Goal: Task Accomplishment & Management: Use online tool/utility

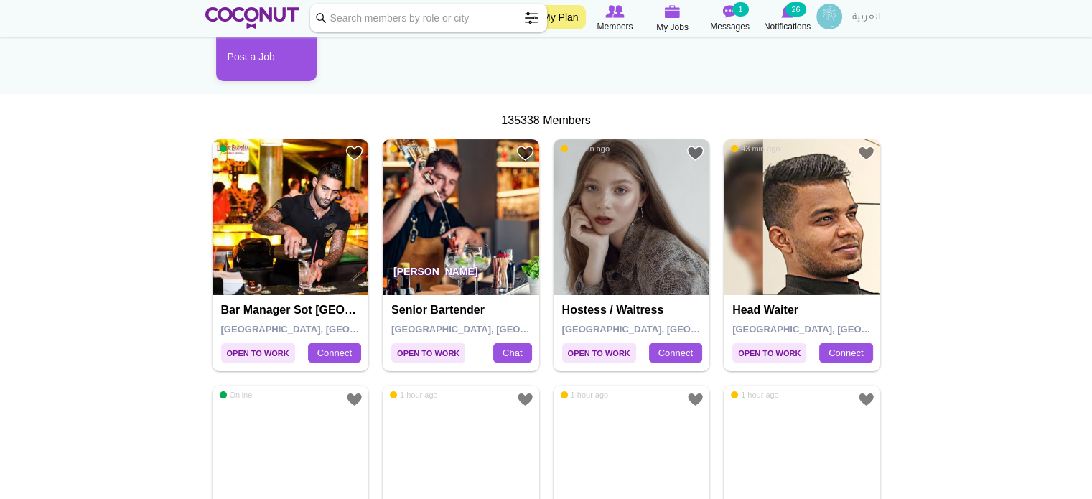
scroll to position [215, 0]
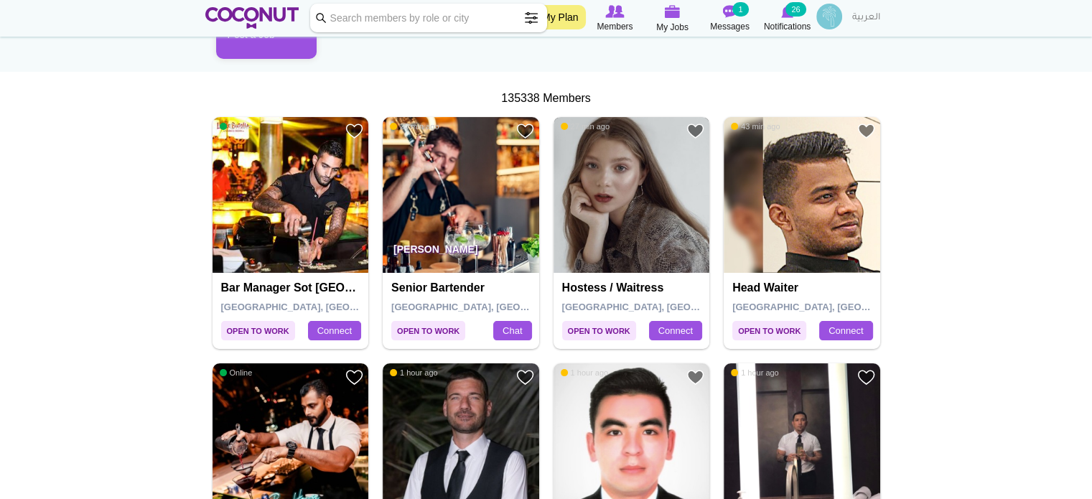
click at [637, 243] on img at bounding box center [631, 195] width 156 height 156
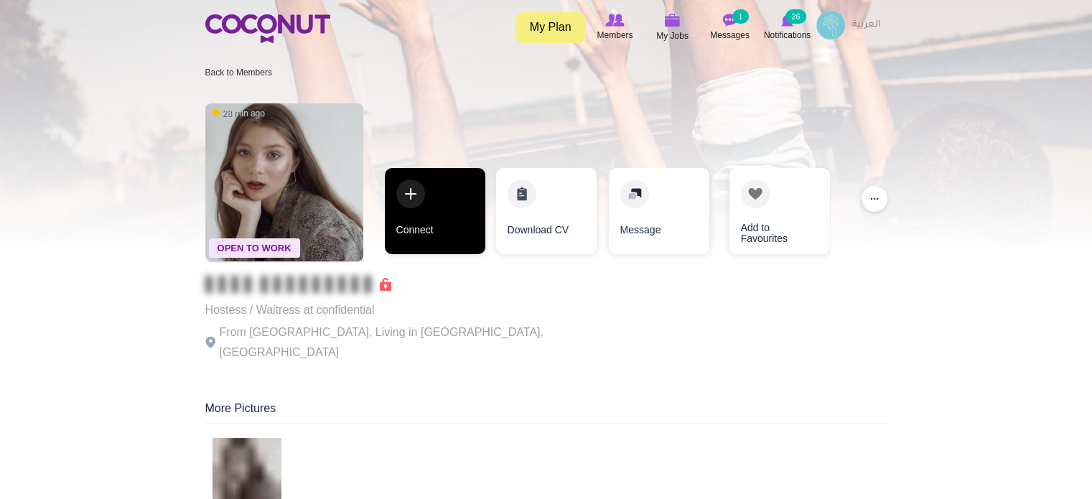
click at [446, 197] on link "Connect" at bounding box center [435, 211] width 100 height 86
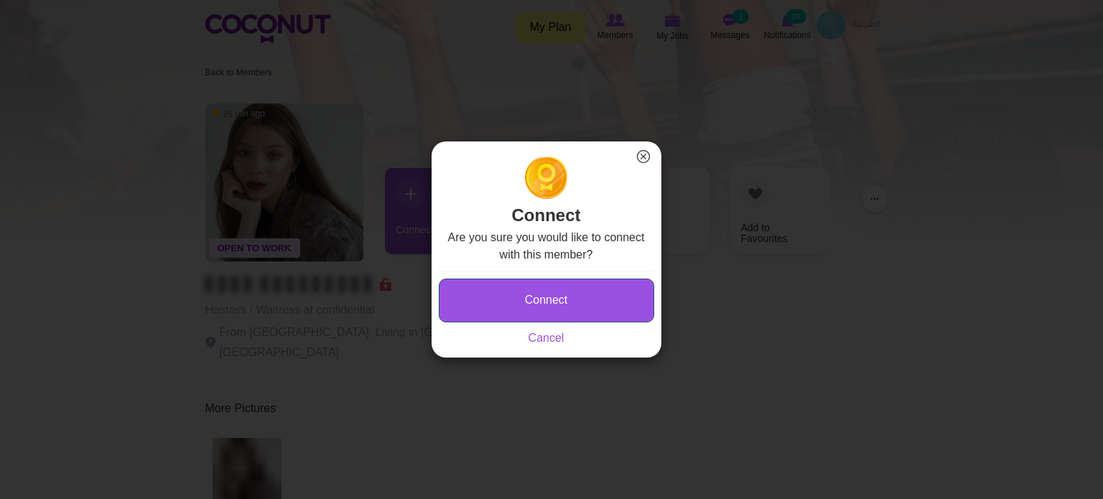
click at [485, 306] on button "Connect" at bounding box center [546, 301] width 215 height 44
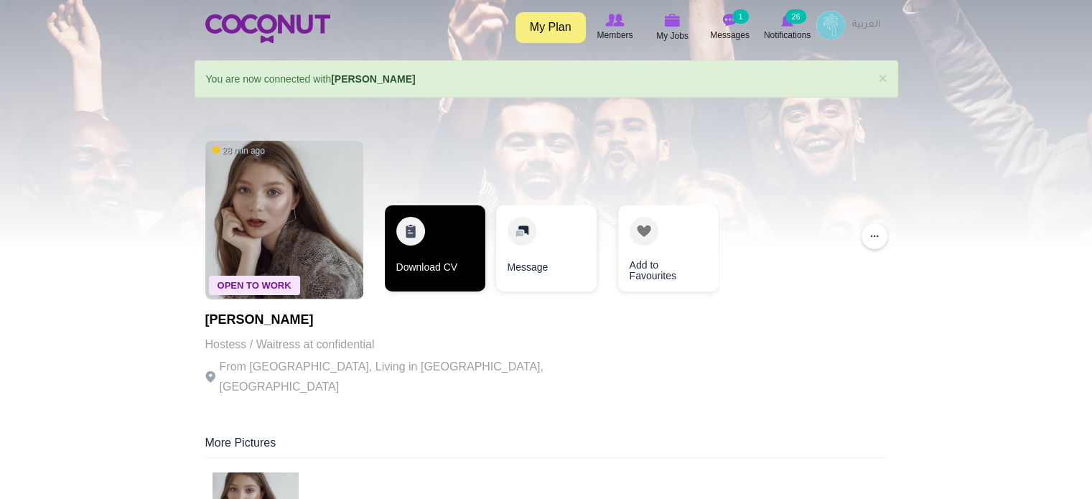
click at [419, 240] on link "Download CV" at bounding box center [435, 248] width 100 height 86
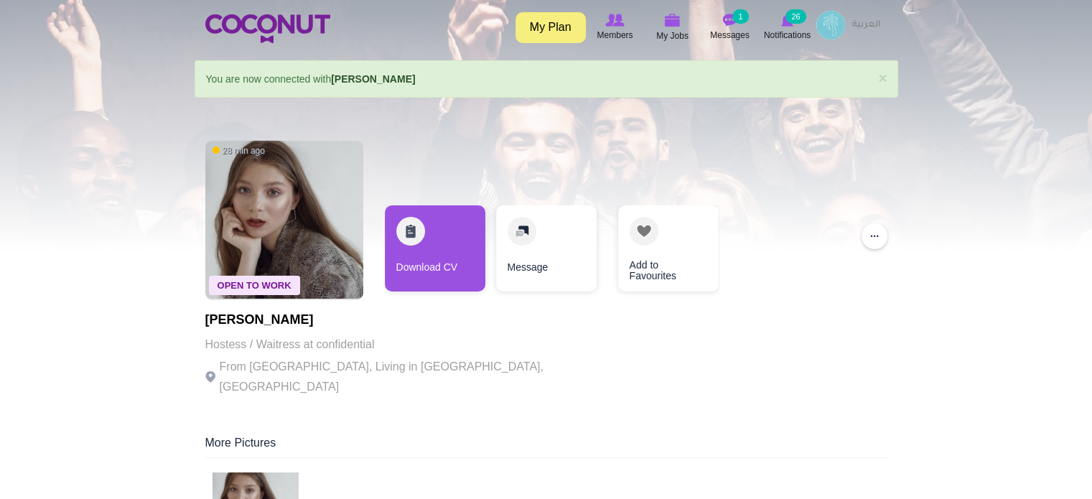
drag, startPoint x: 314, startPoint y: 322, endPoint x: 192, endPoint y: 322, distance: 121.3
copy h1 "[PERSON_NAME]"
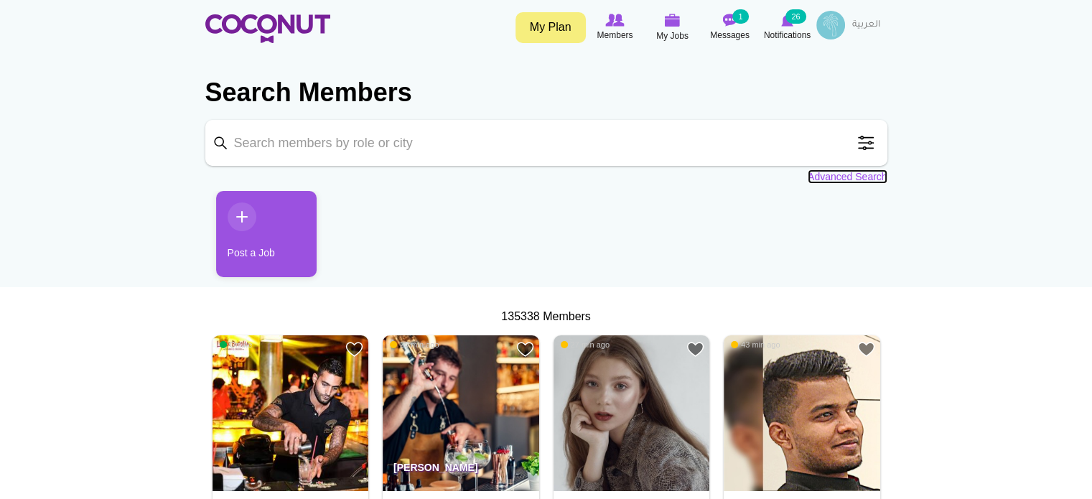
click at [853, 180] on link "Advanced Search" at bounding box center [848, 176] width 80 height 14
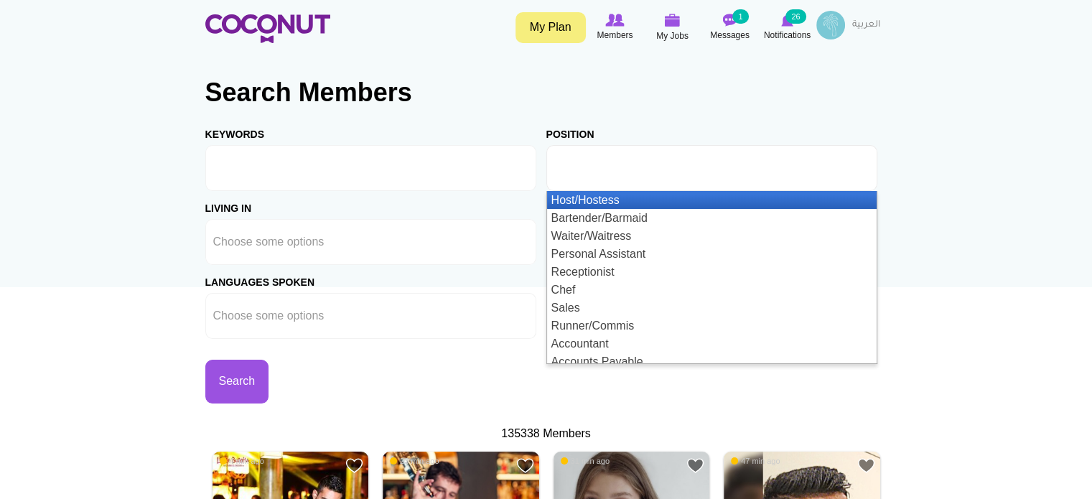
click at [629, 167] on input "text" at bounding box center [618, 168] width 129 height 13
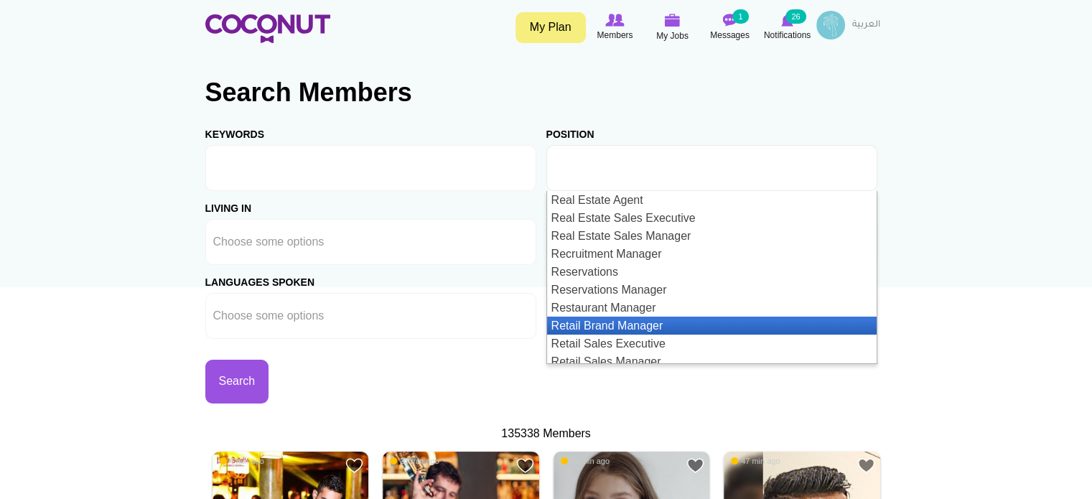
scroll to position [1622, 0]
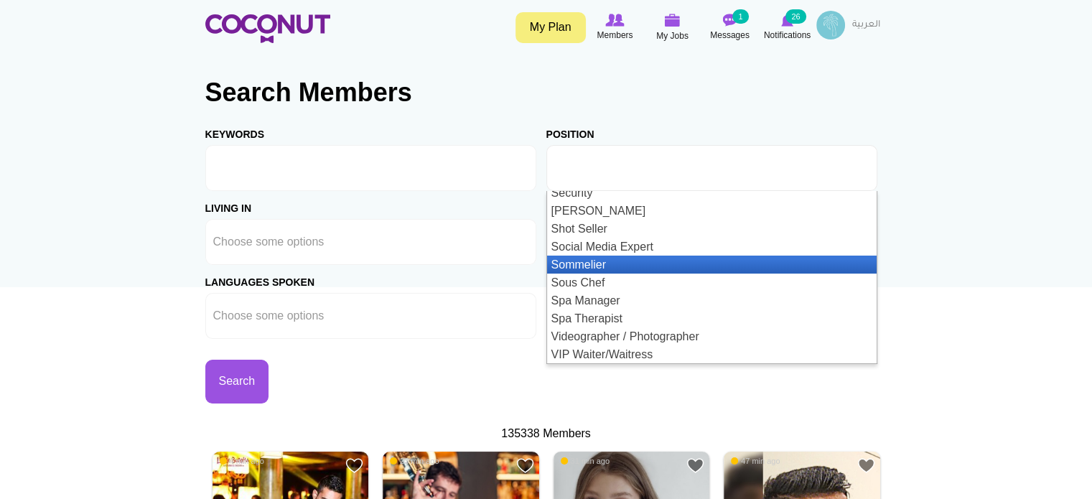
click at [630, 258] on li "Sommelier" at bounding box center [711, 265] width 329 height 18
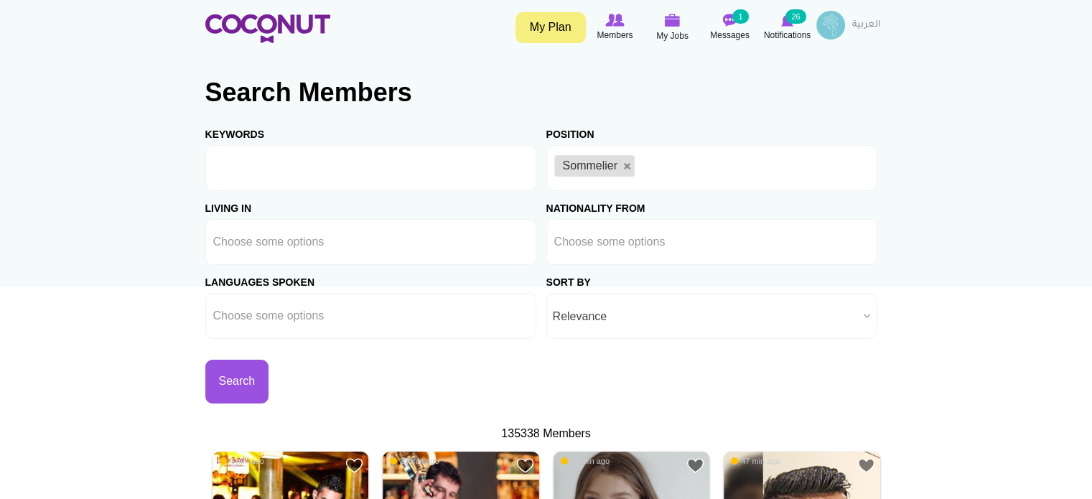
scroll to position [0, 0]
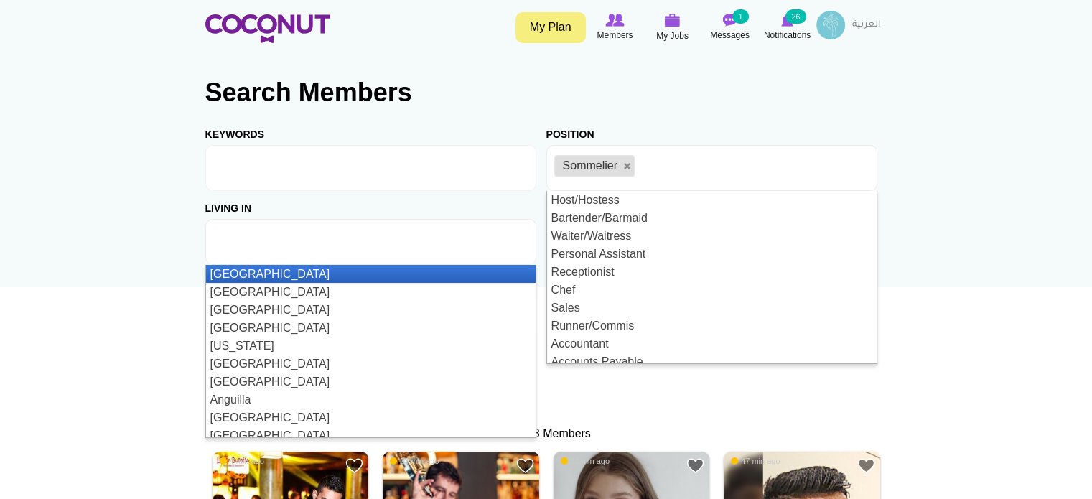
click at [324, 248] on input "text" at bounding box center [277, 241] width 129 height 13
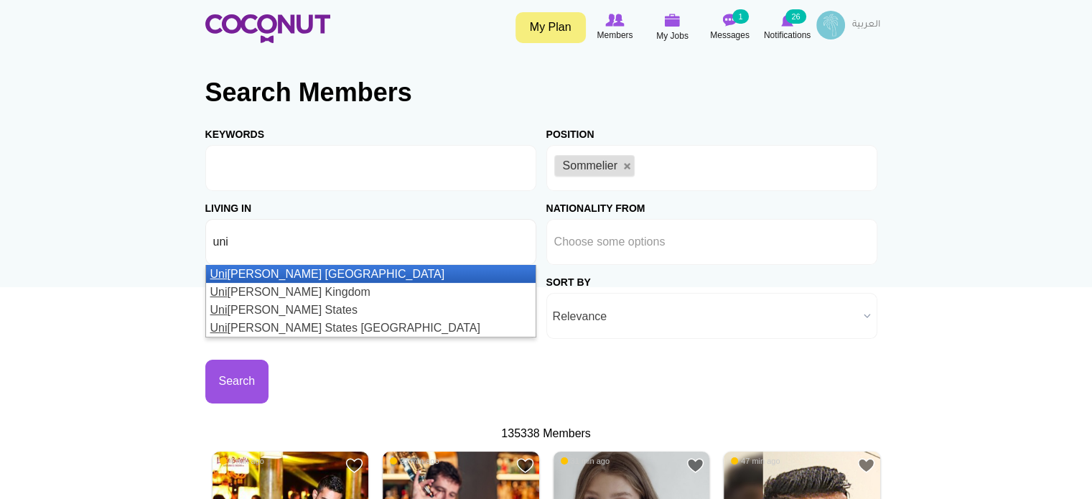
type input "uni"
click at [342, 273] on li "Uni ted Arab Emirates" at bounding box center [370, 274] width 329 height 18
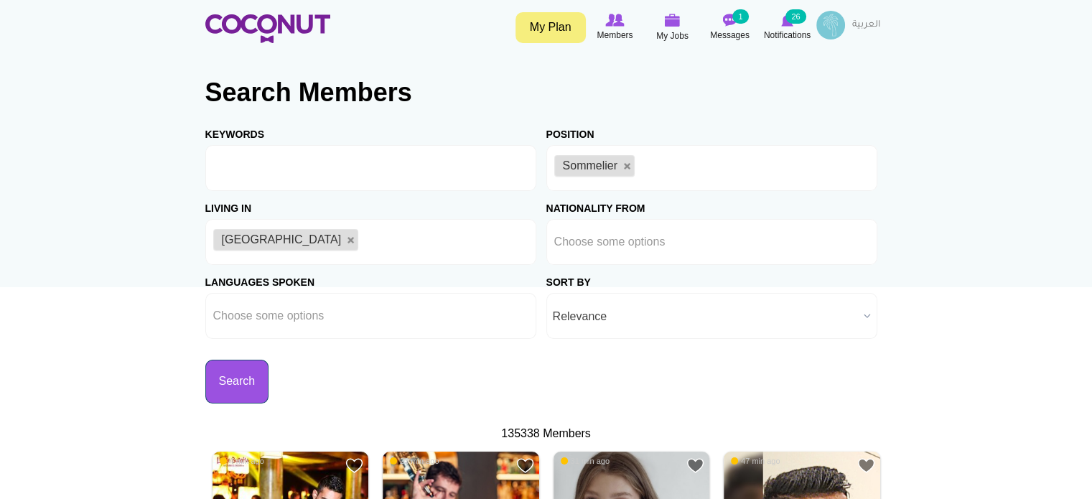
click at [245, 378] on button "Search" at bounding box center [237, 382] width 64 height 44
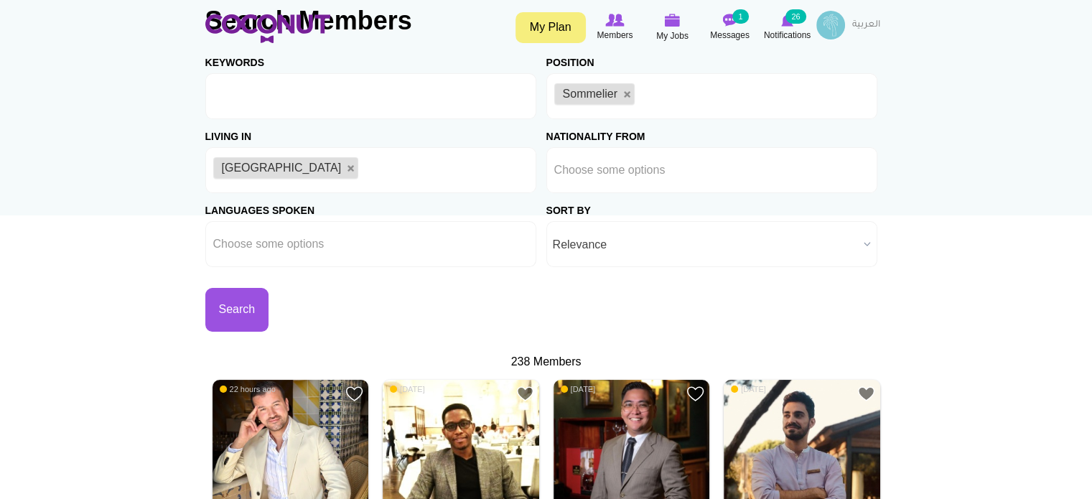
scroll to position [215, 0]
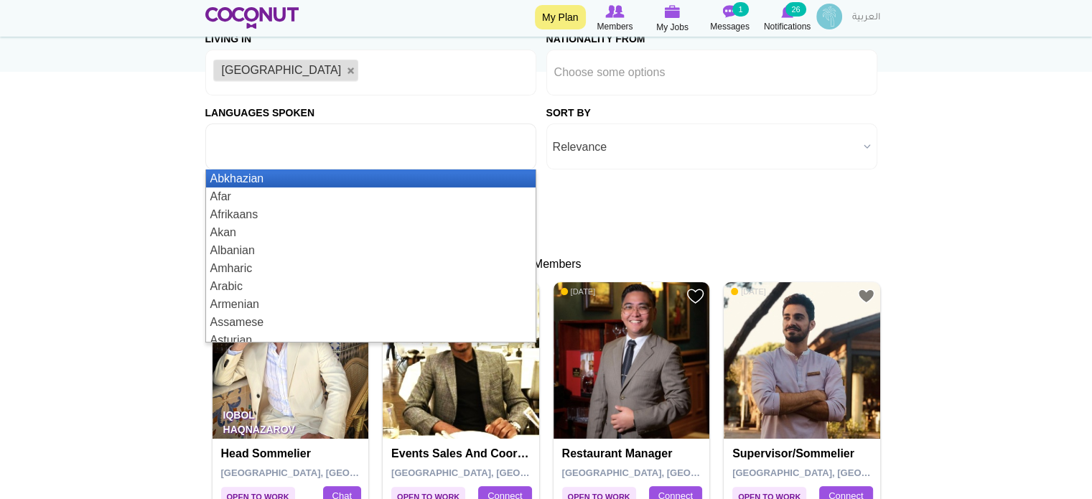
click at [345, 140] on ul at bounding box center [370, 146] width 331 height 46
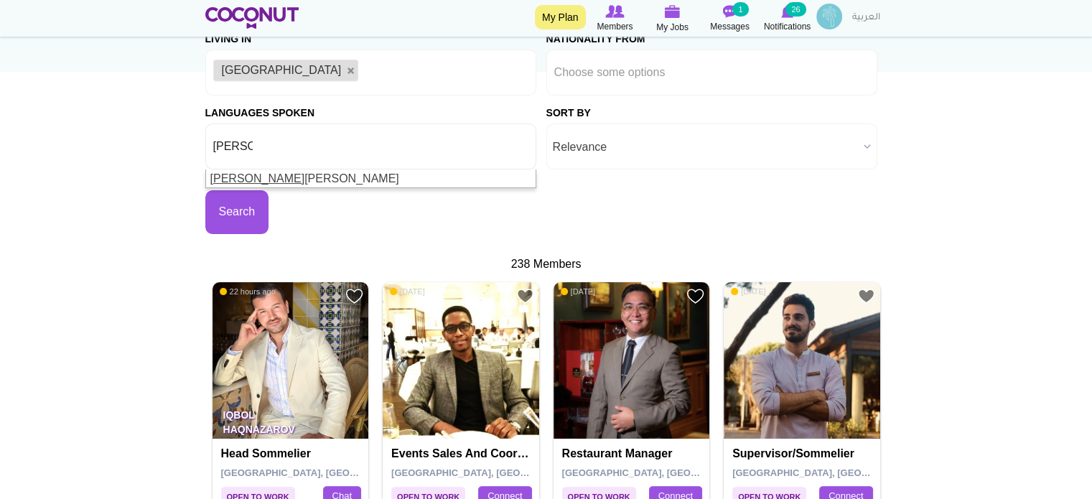
type input "[PERSON_NAME]"
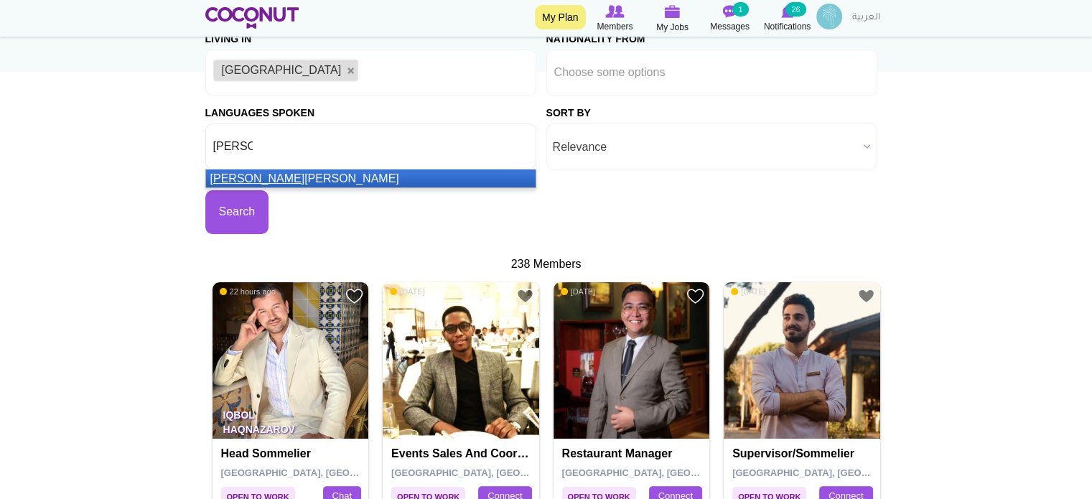
click at [339, 177] on li "[PERSON_NAME]" at bounding box center [370, 178] width 329 height 18
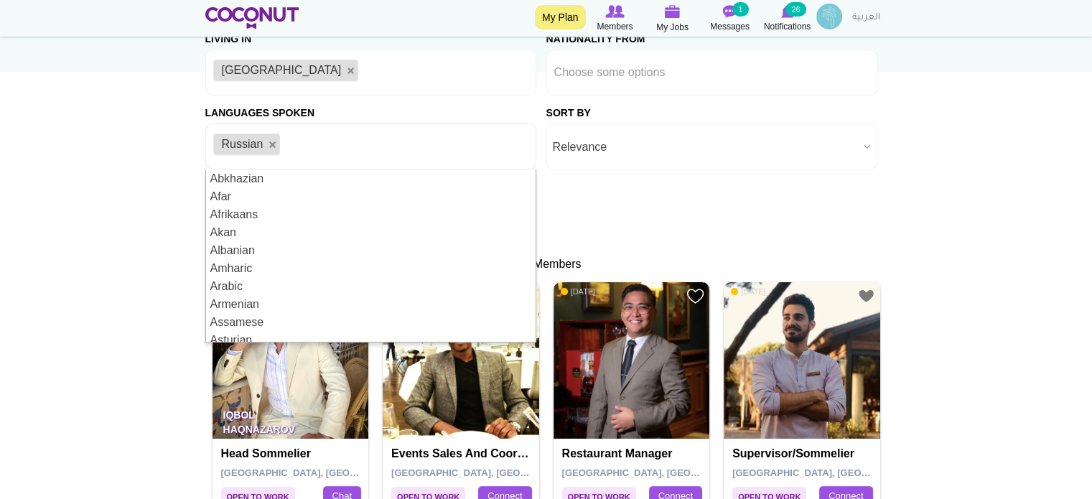
drag, startPoint x: 976, startPoint y: 111, endPoint x: 925, endPoint y: 113, distance: 51.7
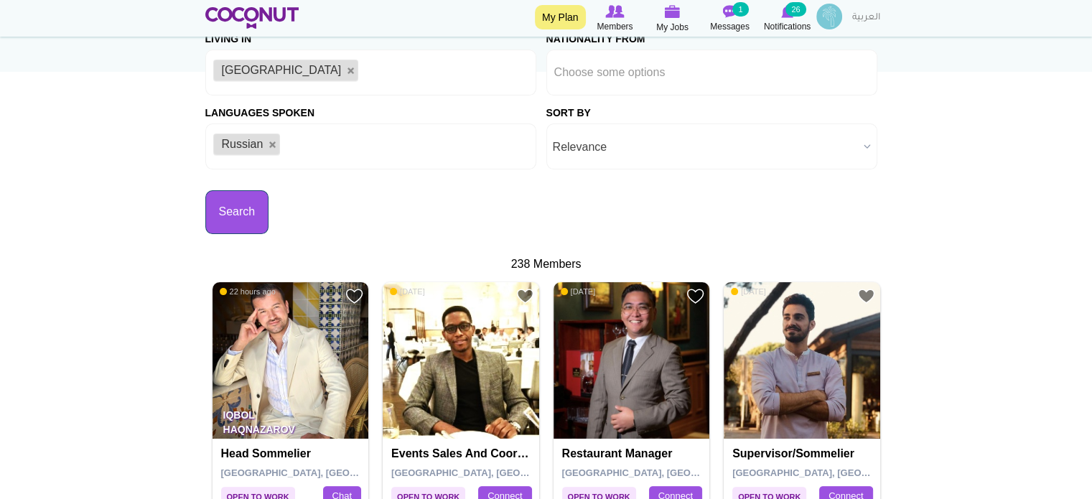
click at [235, 222] on button "Search" at bounding box center [237, 212] width 64 height 44
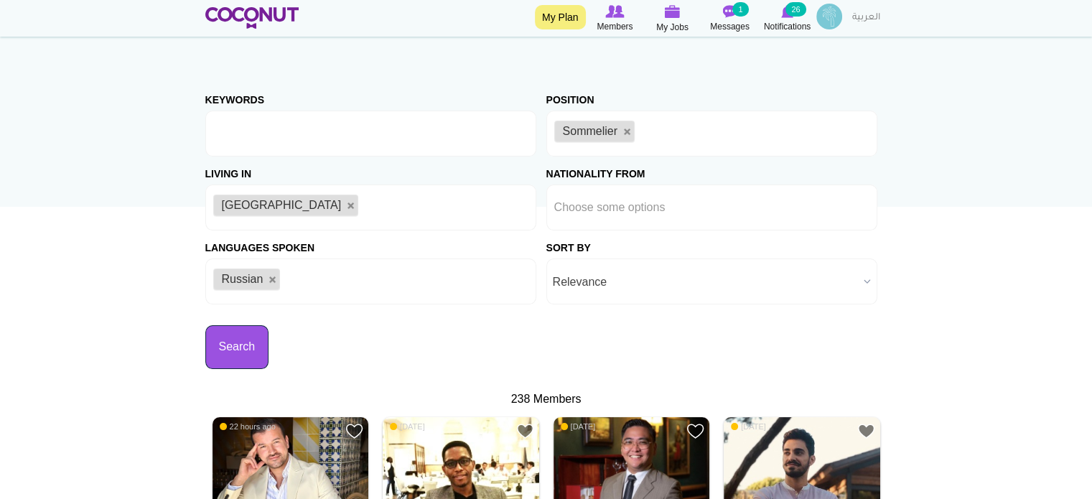
scroll to position [116, 0]
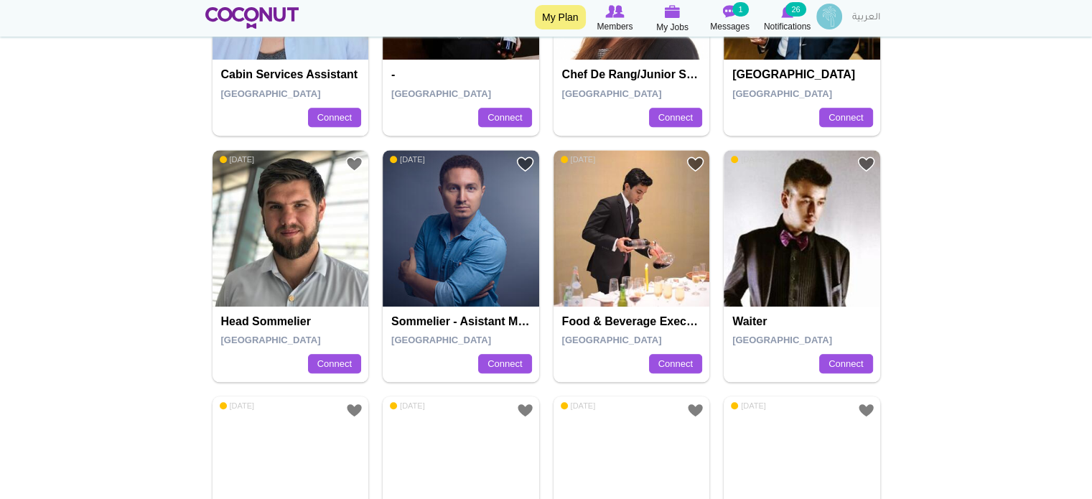
scroll to position [1364, 0]
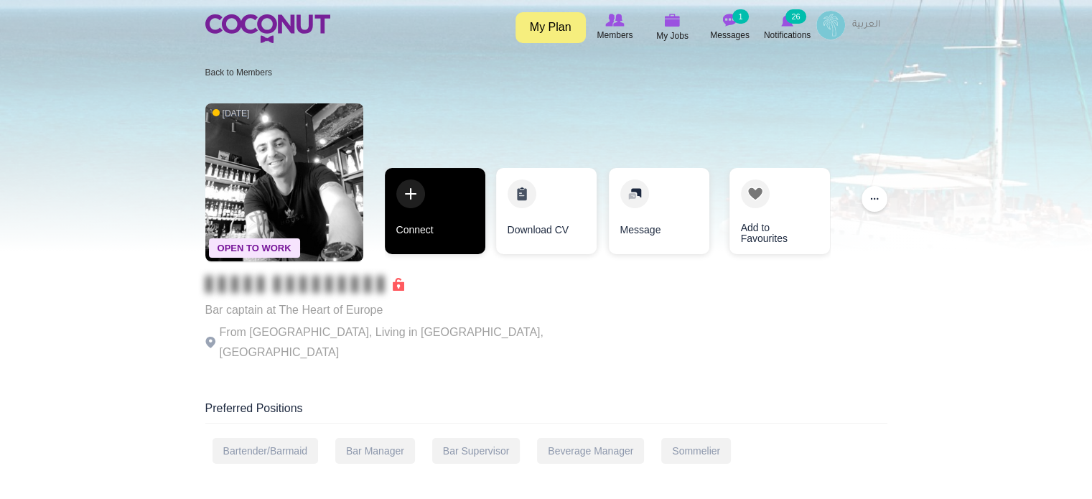
click at [460, 206] on link "Connect" at bounding box center [435, 211] width 100 height 86
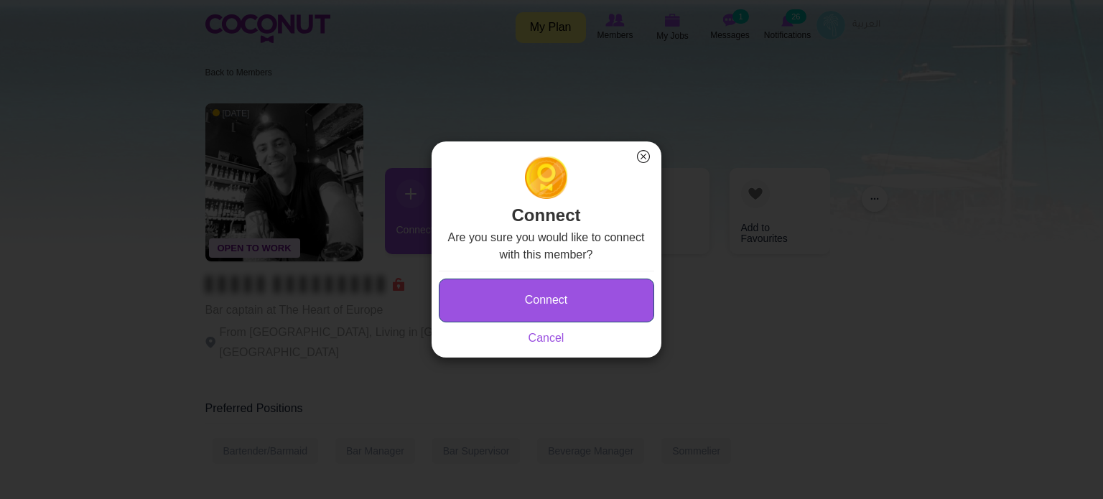
click at [587, 295] on button "Connect" at bounding box center [546, 301] width 215 height 44
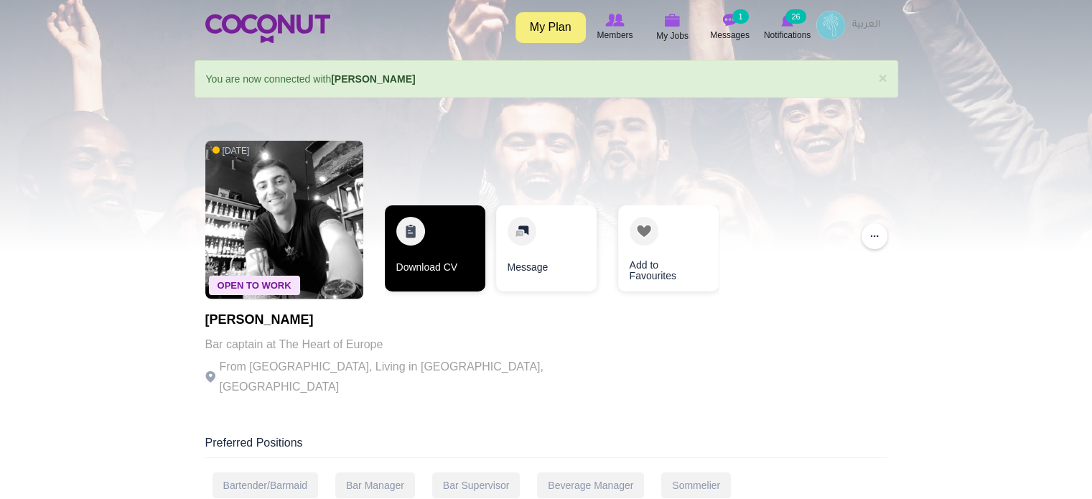
click at [452, 243] on link "Download CV" at bounding box center [435, 248] width 100 height 86
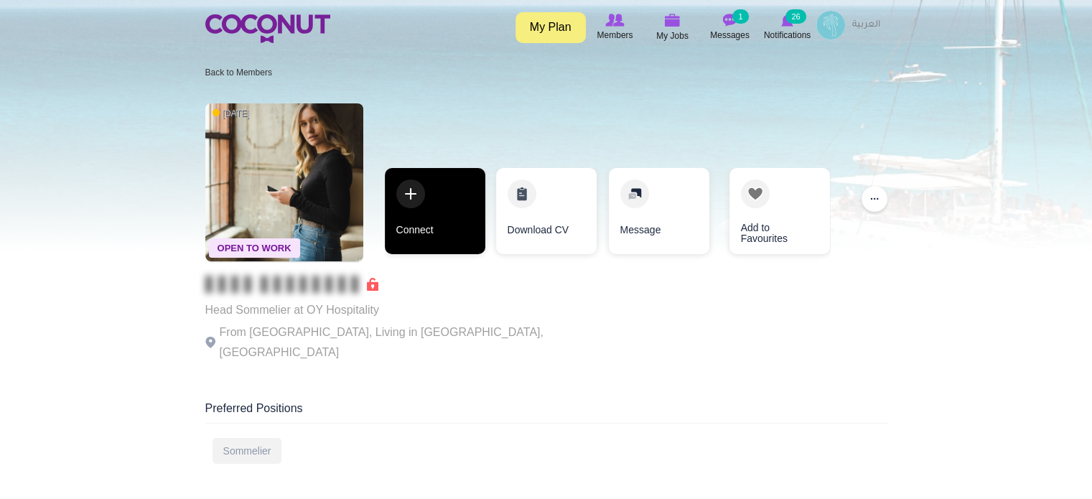
click at [446, 223] on link "Connect" at bounding box center [435, 211] width 100 height 86
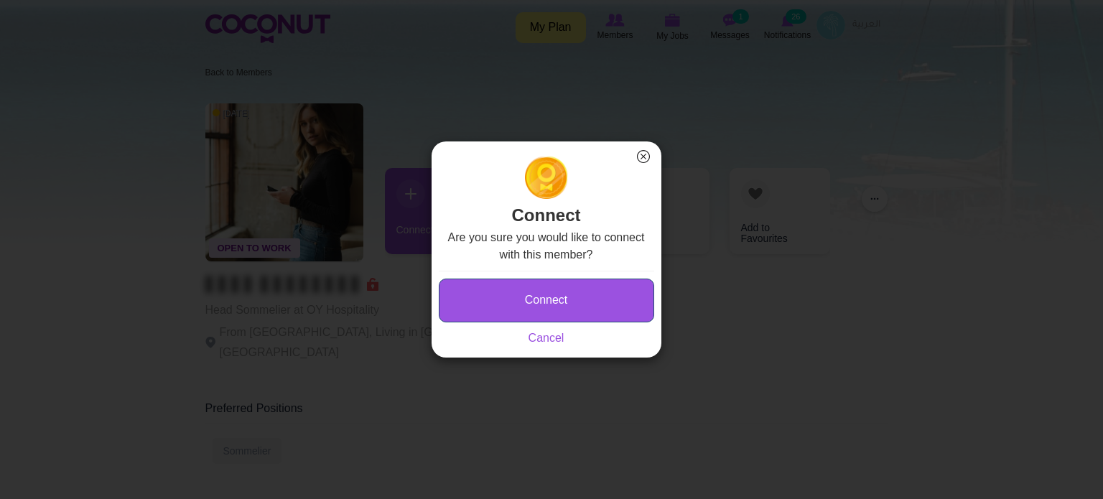
click at [537, 305] on button "Connect" at bounding box center [546, 301] width 215 height 44
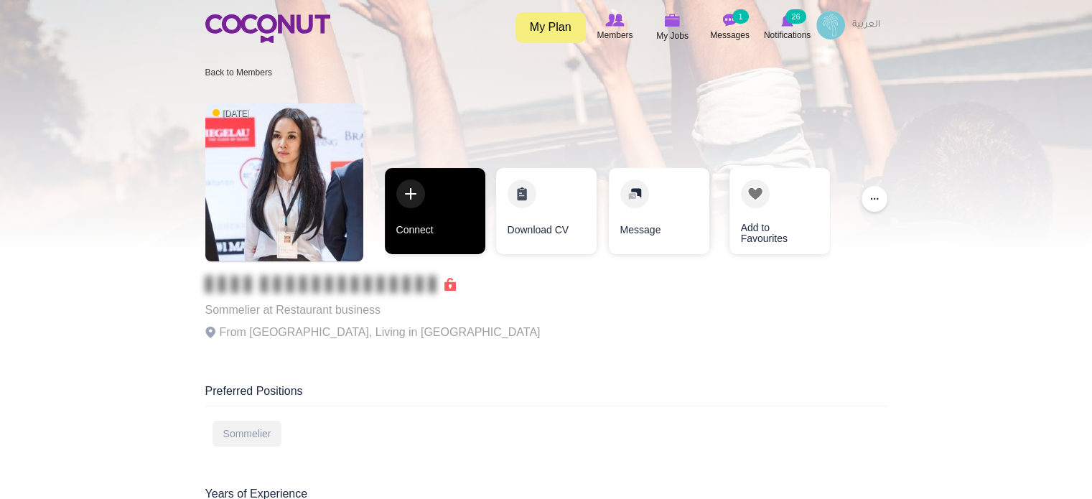
click at [451, 197] on link "Connect" at bounding box center [435, 211] width 100 height 86
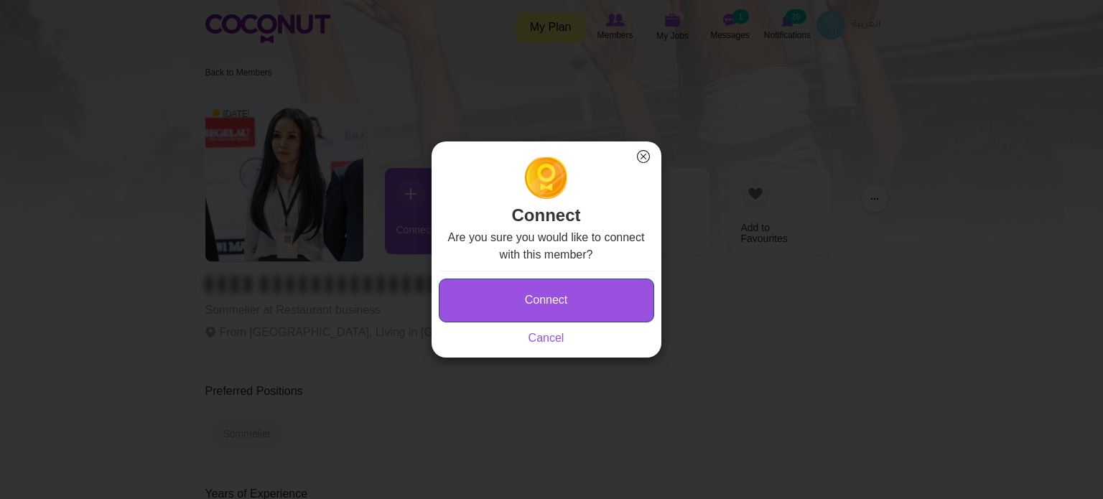
click at [538, 299] on button "Connect" at bounding box center [546, 301] width 215 height 44
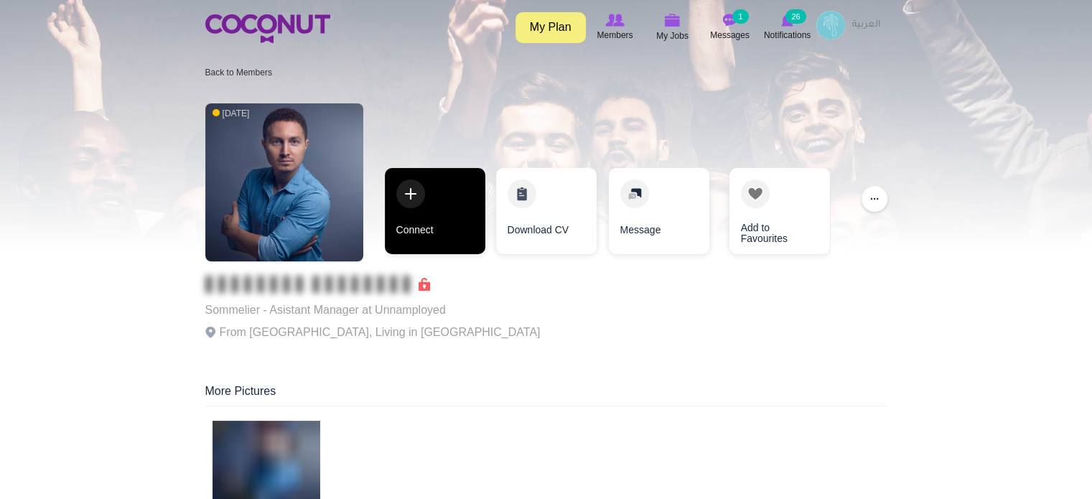
click at [442, 209] on link "Connect" at bounding box center [435, 211] width 100 height 86
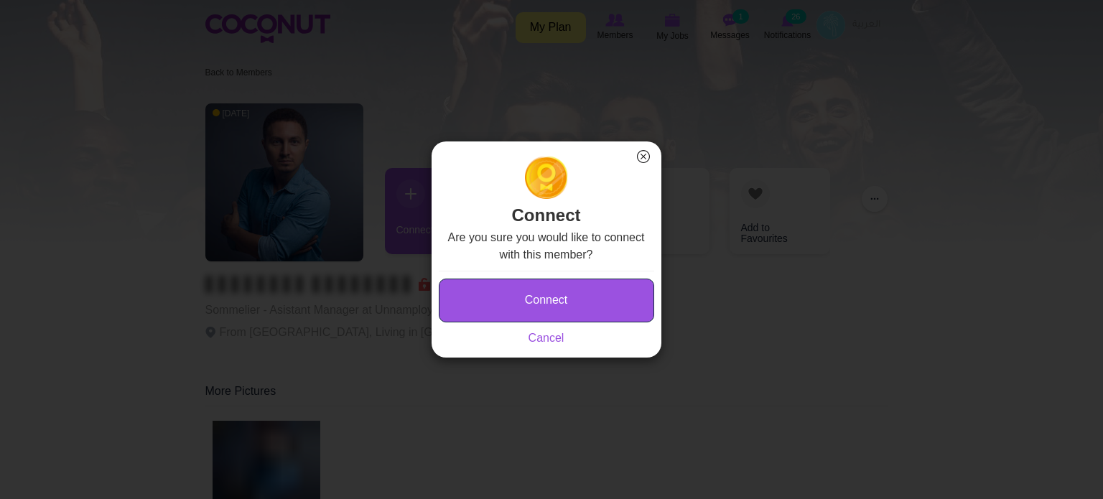
drag, startPoint x: 502, startPoint y: 286, endPoint x: 308, endPoint y: 6, distance: 340.3
click at [500, 286] on button "Connect" at bounding box center [546, 301] width 215 height 44
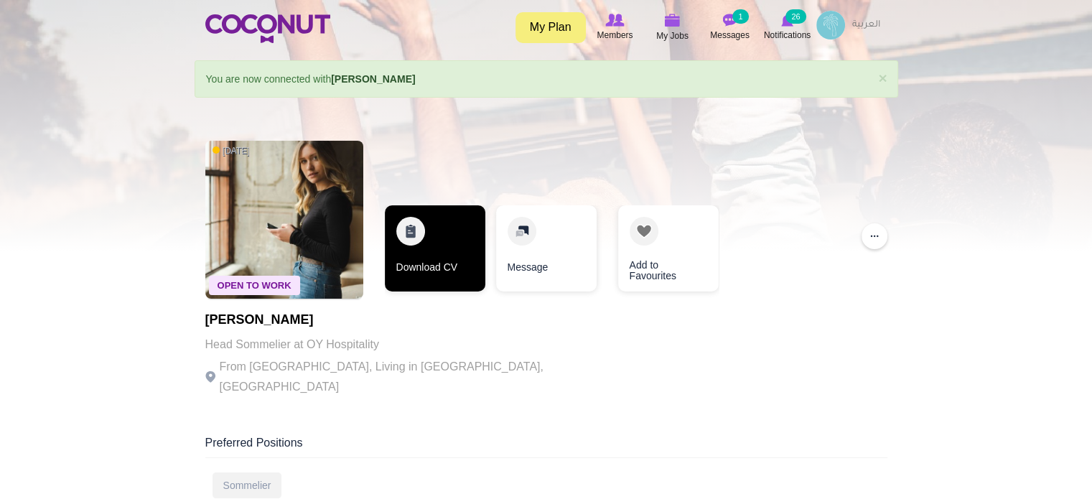
click at [446, 247] on link "Download CV" at bounding box center [435, 248] width 100 height 86
click at [431, 243] on link "Download CV" at bounding box center [435, 248] width 100 height 86
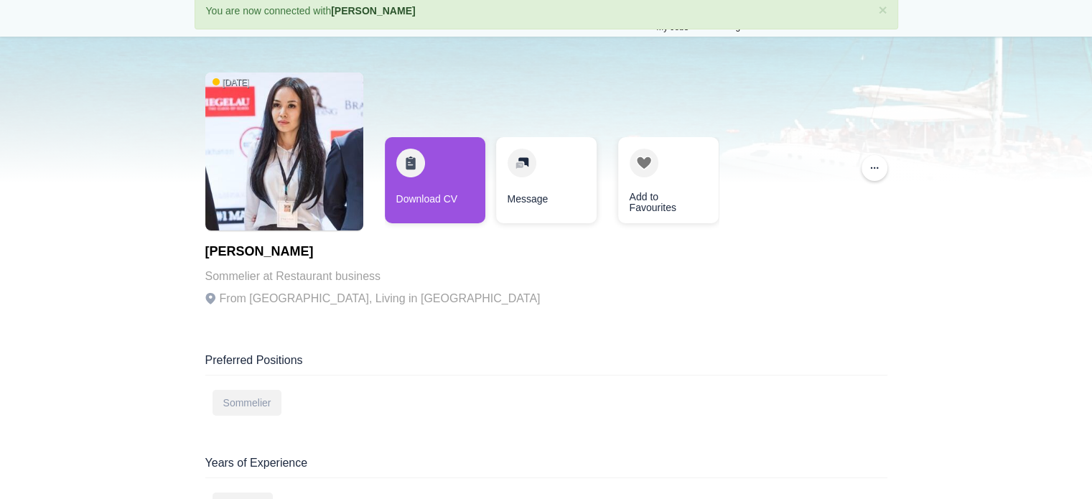
scroll to position [144, 0]
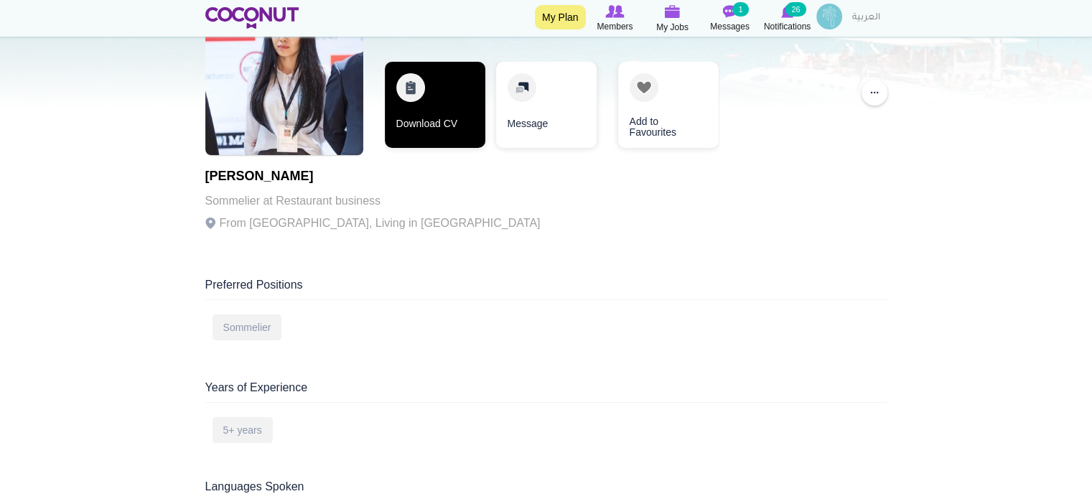
click at [424, 102] on link "Download CV" at bounding box center [435, 105] width 100 height 86
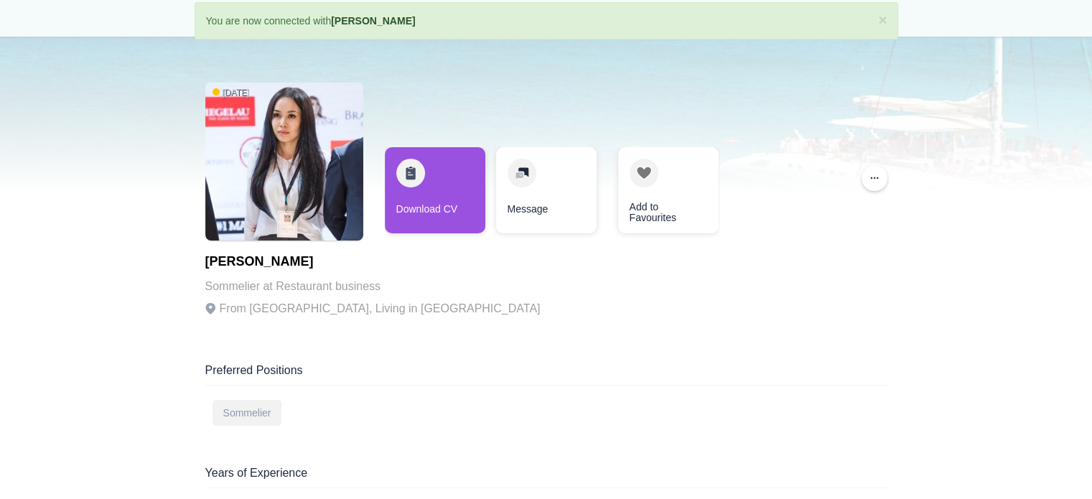
scroll to position [0, 0]
